Goal: Information Seeking & Learning: Learn about a topic

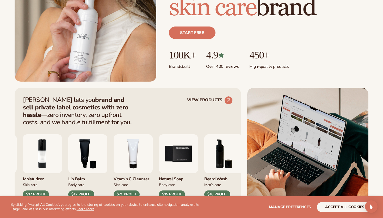
scroll to position [184, 0]
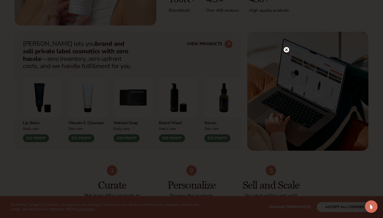
click at [285, 48] on circle at bounding box center [285, 49] width 5 height 5
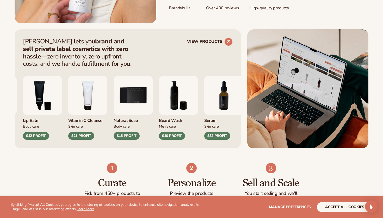
scroll to position [187, 0]
click at [229, 44] on circle at bounding box center [227, 41] width 11 height 11
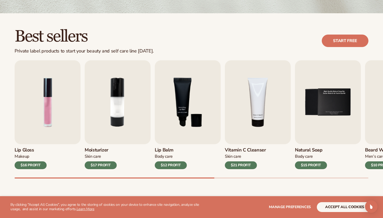
scroll to position [127, 0]
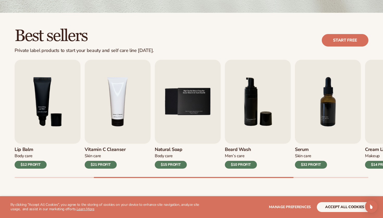
click at [314, 147] on div "Serum [MEDICAL_DATA] $32 PROFIT" at bounding box center [328, 156] width 66 height 25
click at [320, 125] on img "7 / 9" at bounding box center [328, 102] width 66 height 84
click at [301, 150] on h3 "Serum" at bounding box center [311, 150] width 32 height 6
click at [313, 127] on img "7 / 9" at bounding box center [328, 102] width 66 height 84
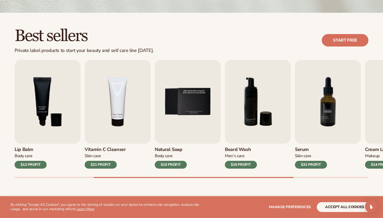
click at [313, 127] on img "7 / 9" at bounding box center [328, 102] width 66 height 84
click at [329, 111] on img "7 / 9" at bounding box center [328, 102] width 66 height 84
click at [245, 165] on div "$10 PROFIT" at bounding box center [241, 165] width 32 height 8
click at [306, 163] on div "$32 PROFIT" at bounding box center [311, 165] width 32 height 8
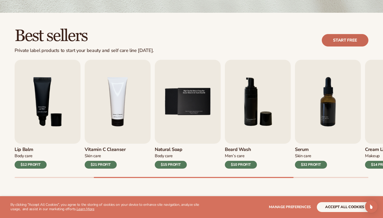
click at [357, 39] on link "Start free" at bounding box center [344, 40] width 47 height 12
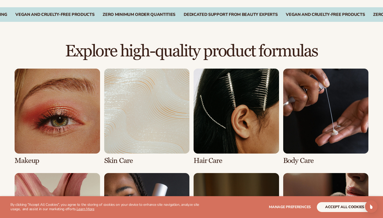
scroll to position [323, 0]
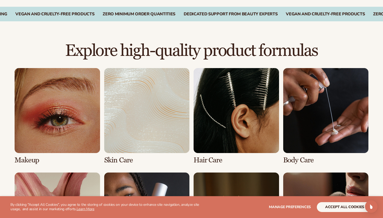
click at [34, 137] on link "1 / 8" at bounding box center [57, 116] width 85 height 96
click at [28, 159] on link "1 / 8" at bounding box center [57, 116] width 85 height 96
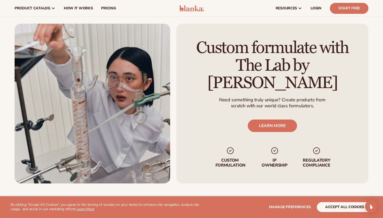
scroll to position [605, 0]
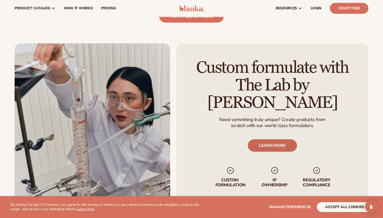
click at [271, 139] on link "LEARN MORE" at bounding box center [271, 145] width 49 height 12
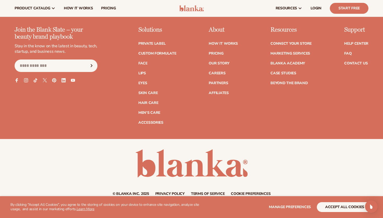
scroll to position [638, 0]
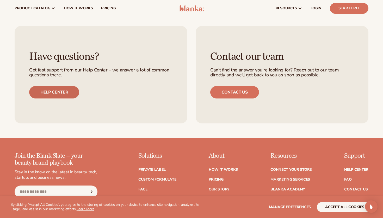
click at [50, 92] on link "Help center" at bounding box center [54, 92] width 50 height 12
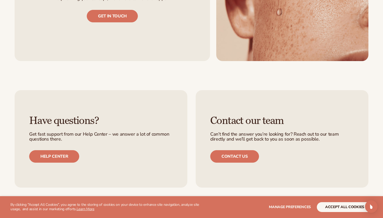
scroll to position [608, 0]
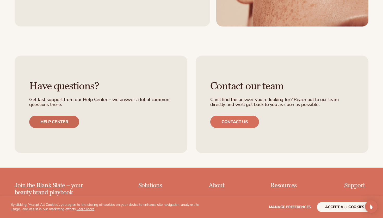
click at [49, 118] on link "Help center" at bounding box center [54, 122] width 50 height 12
